Goal: Information Seeking & Learning: Check status

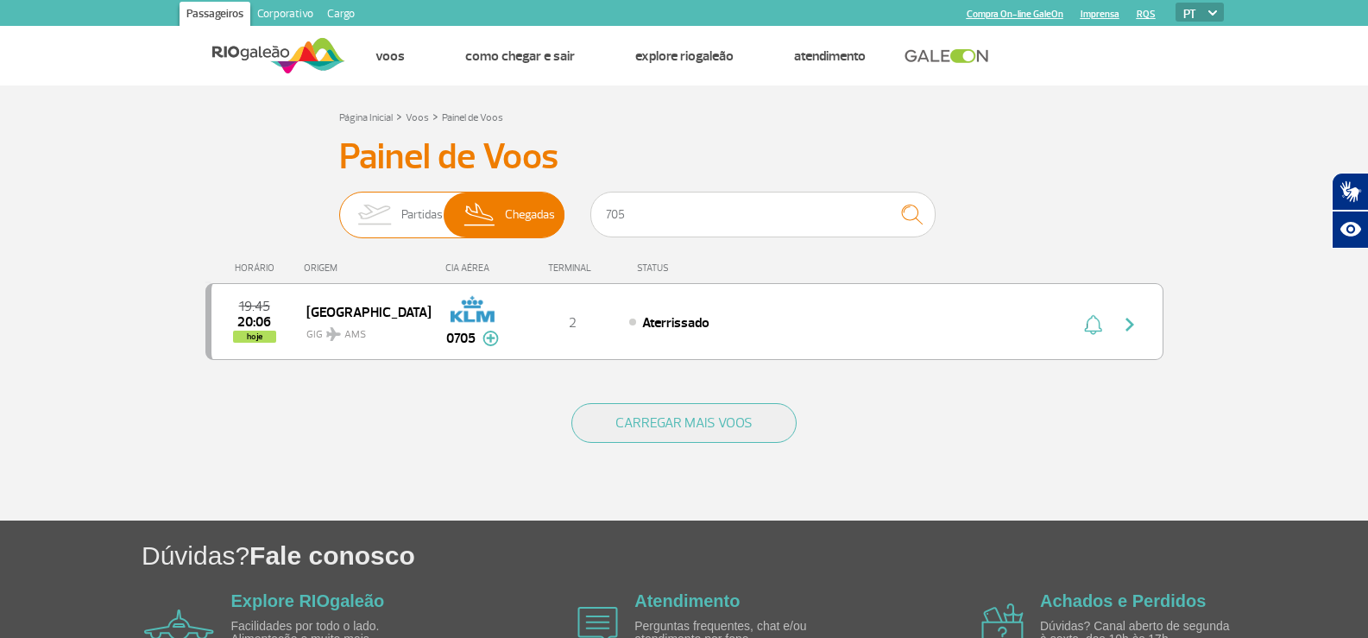
click at [405, 218] on span "Partidas" at bounding box center [421, 215] width 41 height 45
click at [339, 206] on input "Partidas Chegadas" at bounding box center [339, 206] width 0 height 0
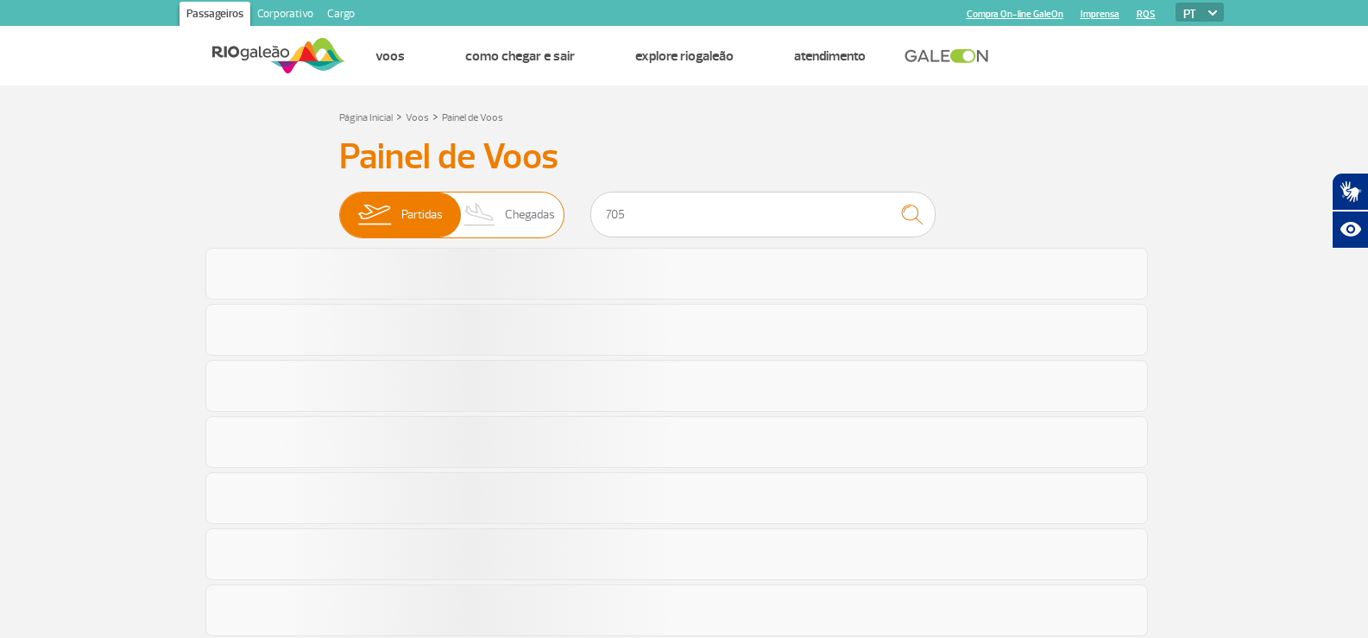
click at [521, 218] on span "Chegadas" at bounding box center [530, 215] width 50 height 45
click at [339, 206] on input "Partidas Chegadas" at bounding box center [339, 206] width 0 height 0
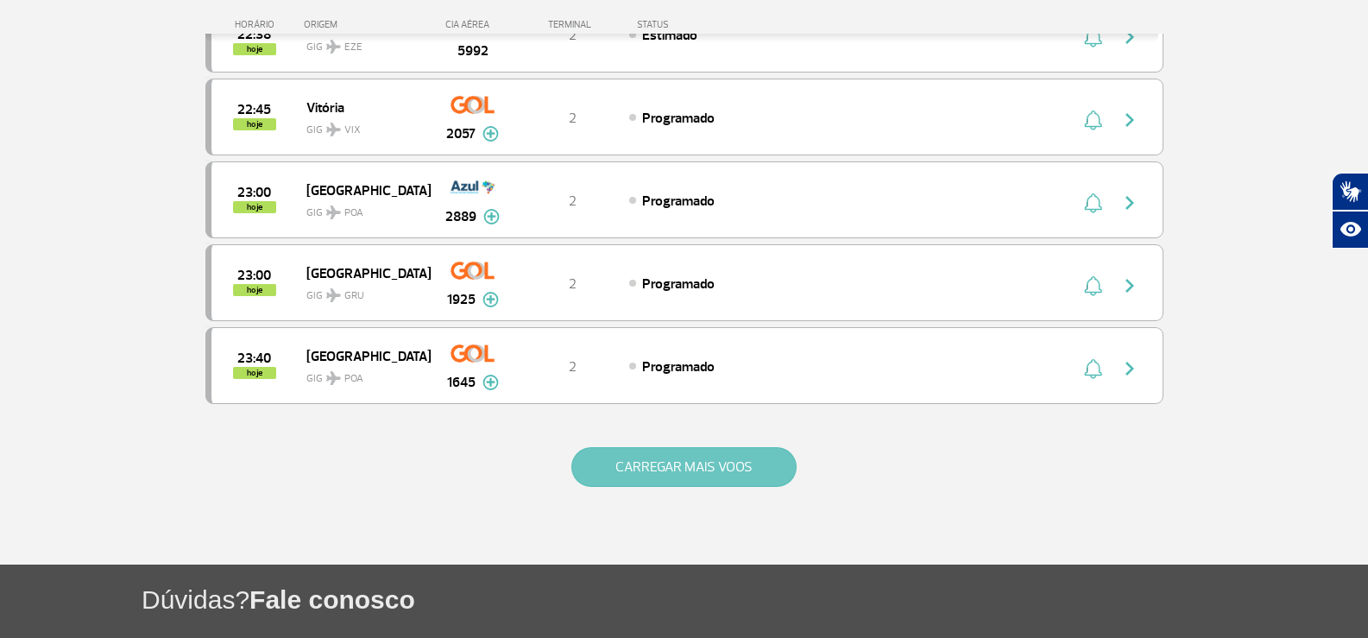
scroll to position [1554, 0]
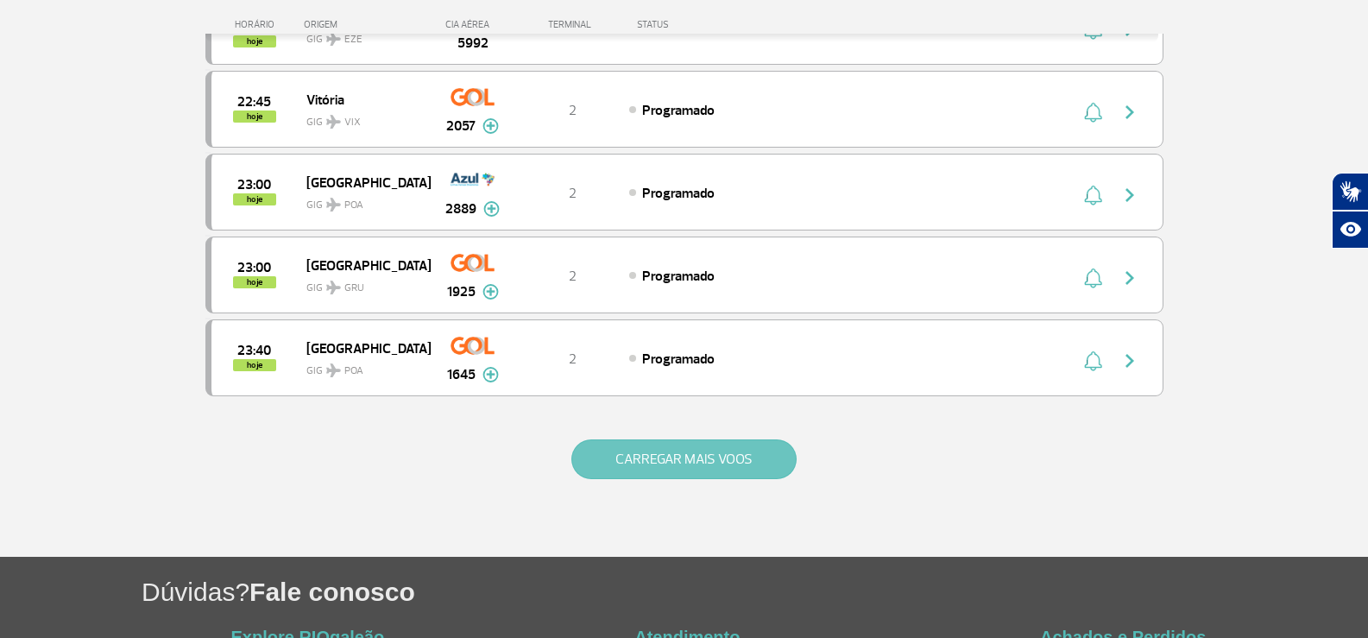
click at [757, 449] on button "CARREGAR MAIS VOOS" at bounding box center [683, 459] width 225 height 40
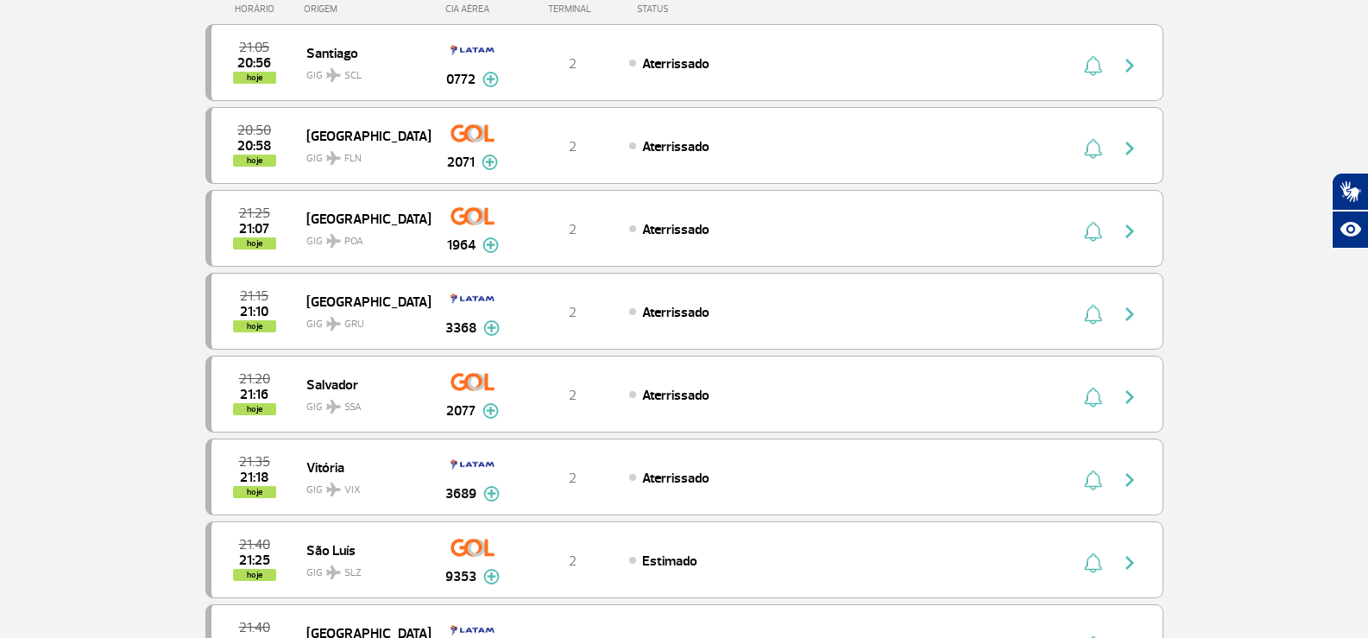
scroll to position [0, 0]
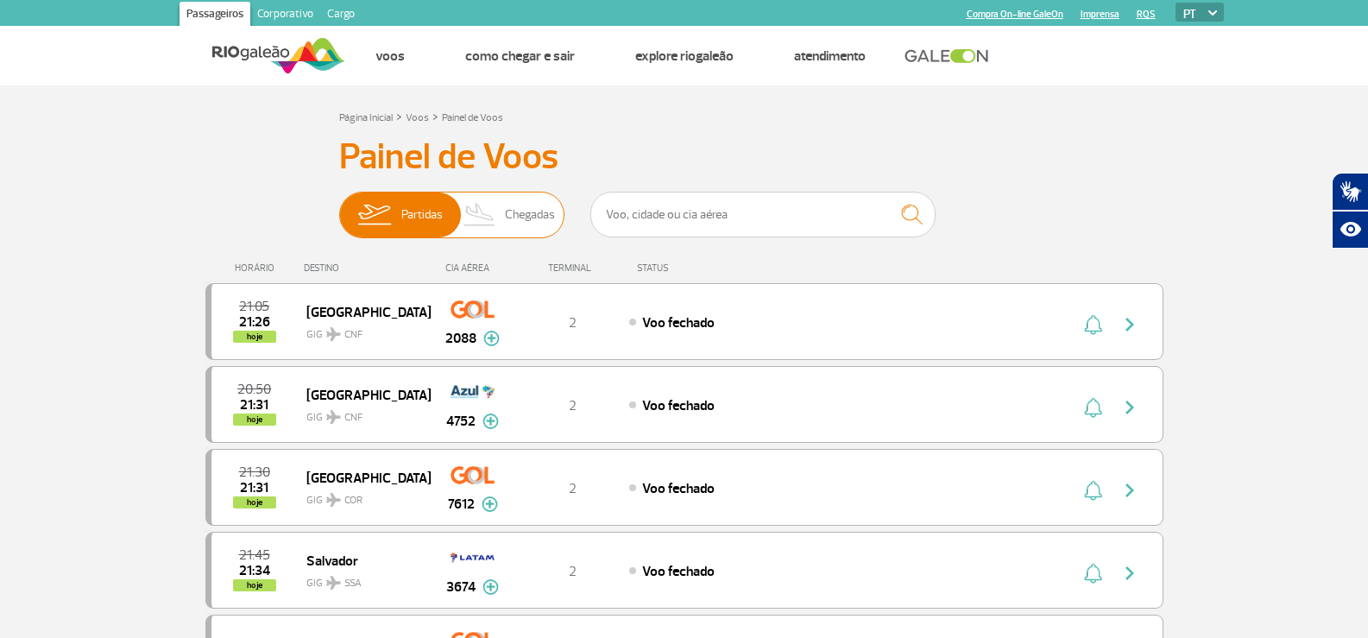
click at [494, 229] on img at bounding box center [480, 215] width 51 height 45
click at [339, 206] on input "Partidas Chegadas" at bounding box center [339, 206] width 0 height 0
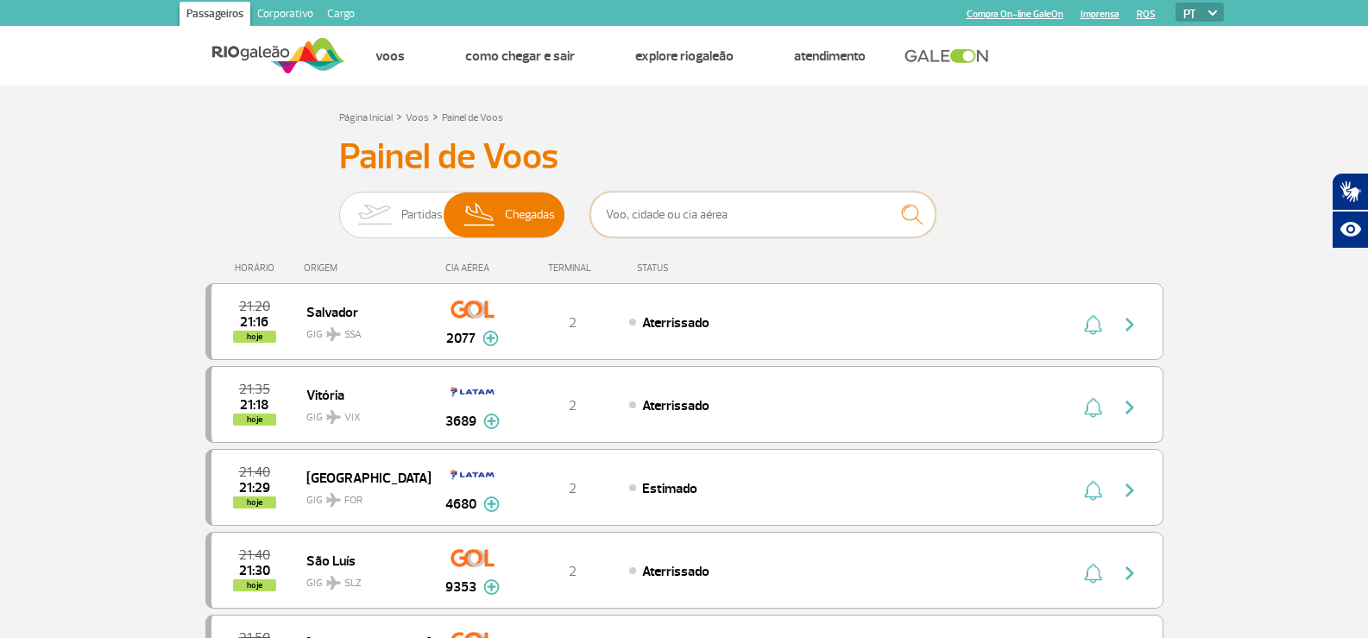
click at [648, 224] on input "text" at bounding box center [762, 215] width 345 height 46
